Goal: Complete application form

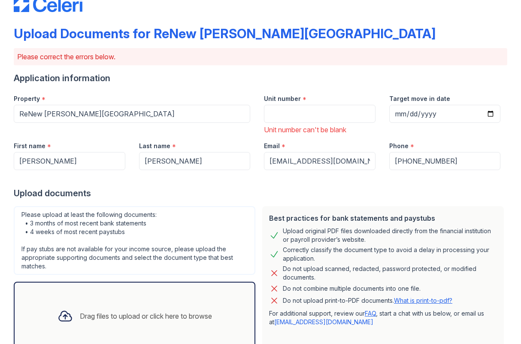
scroll to position [15, 0]
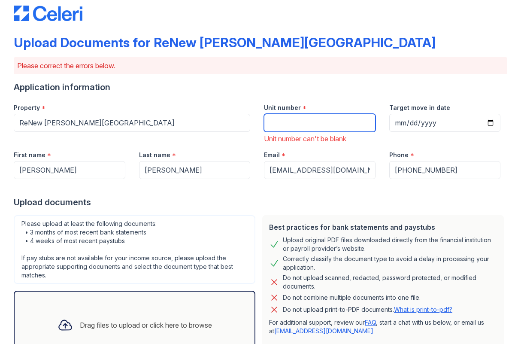
click at [284, 124] on input "Unit number" at bounding box center [320, 123] width 112 height 18
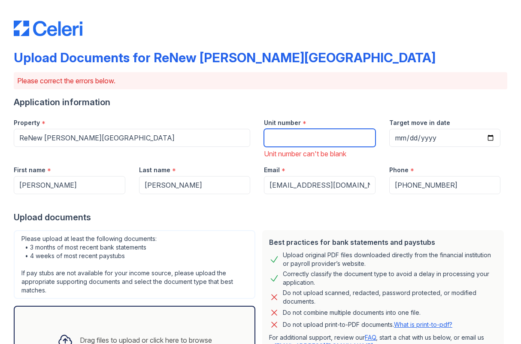
scroll to position [0, 0]
type input "339"
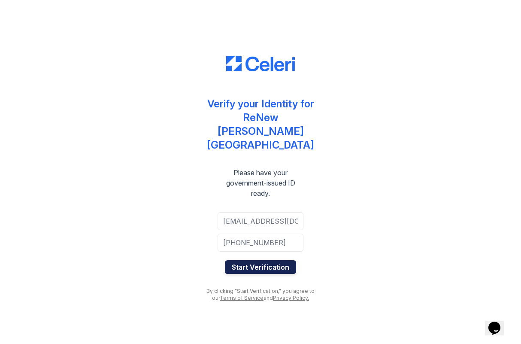
click at [274, 260] on button "Start Verification" at bounding box center [260, 267] width 71 height 14
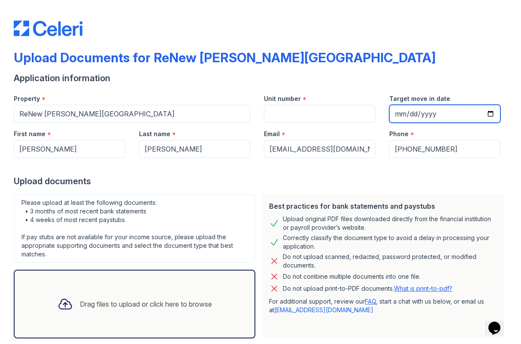
click at [401, 115] on input "Target move in date" at bounding box center [445, 114] width 112 height 18
type input "[DATE]"
click at [442, 60] on div "Upload Documents for ReNew [PERSON_NAME][GEOGRAPHIC_DATA]" at bounding box center [260, 61] width 493 height 22
